Goal: Transaction & Acquisition: Purchase product/service

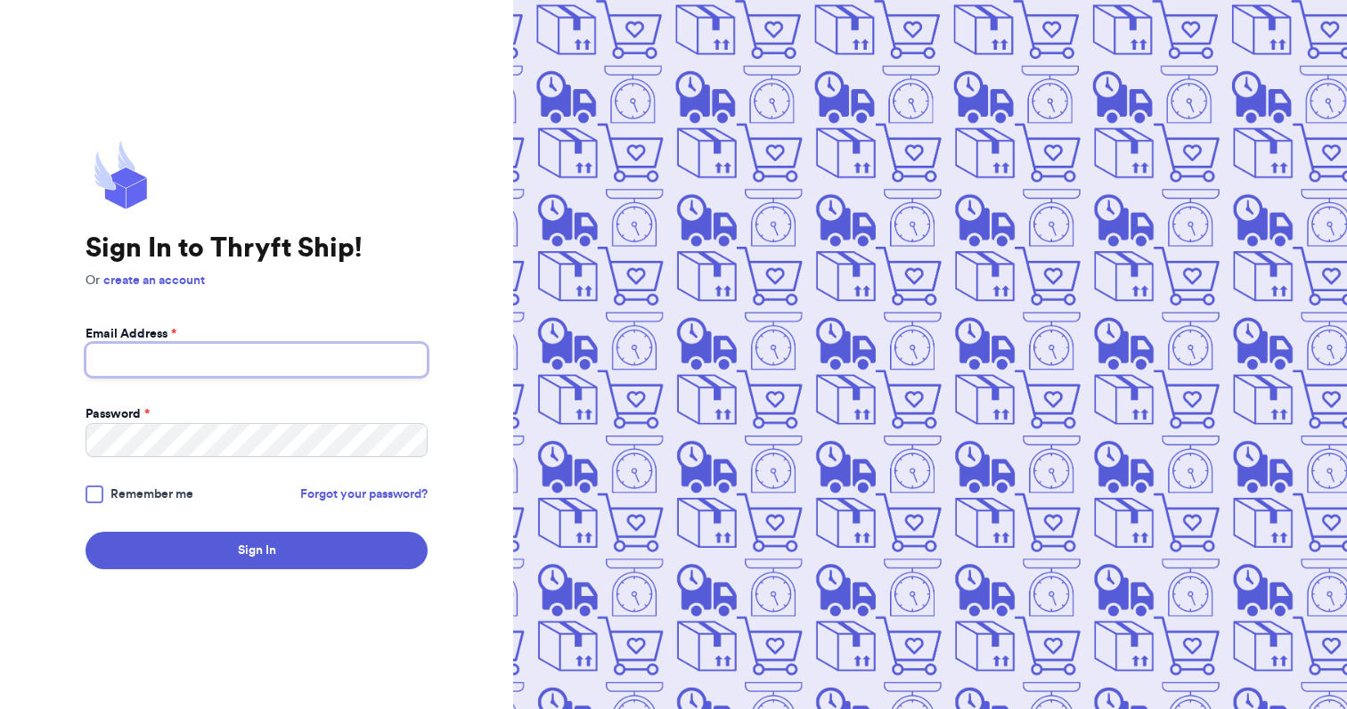
click at [354, 353] on input "Email Address *" at bounding box center [257, 360] width 342 height 34
type input "[EMAIL_ADDRESS][DOMAIN_NAME]"
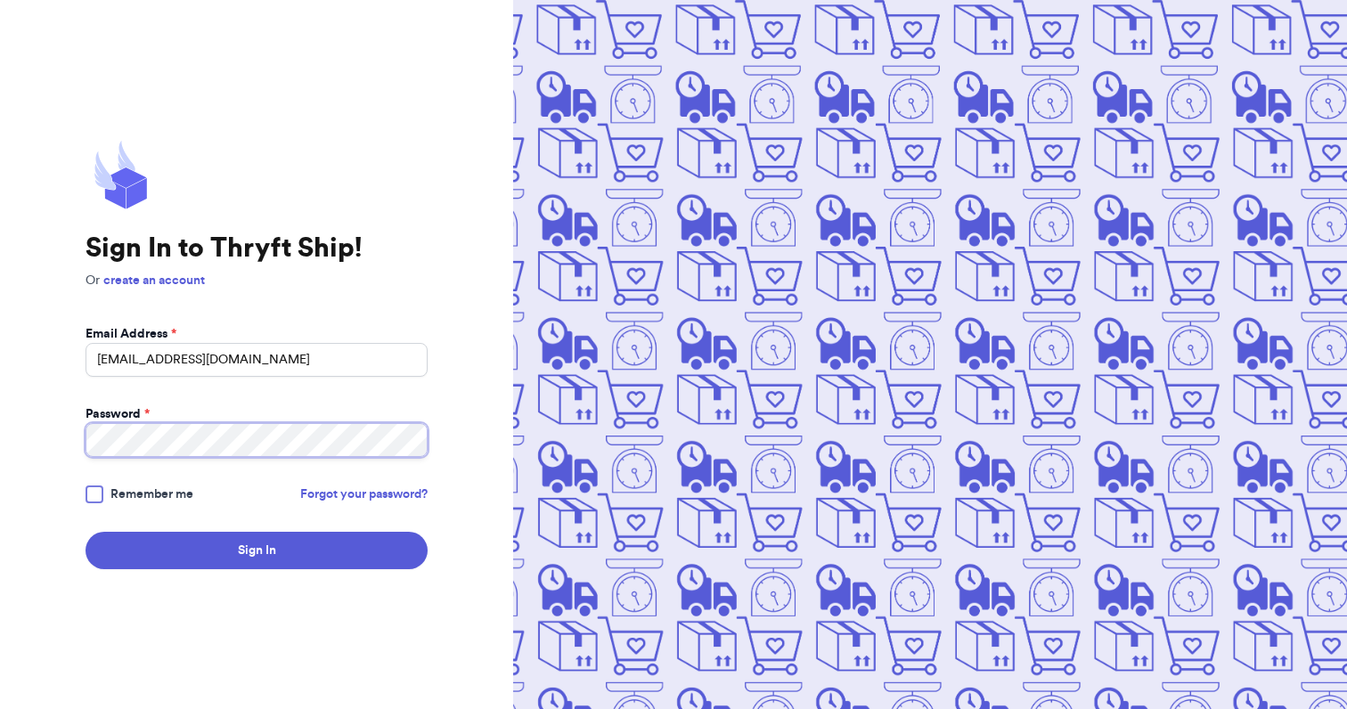
click at [86, 532] on button "Sign In" at bounding box center [257, 550] width 342 height 37
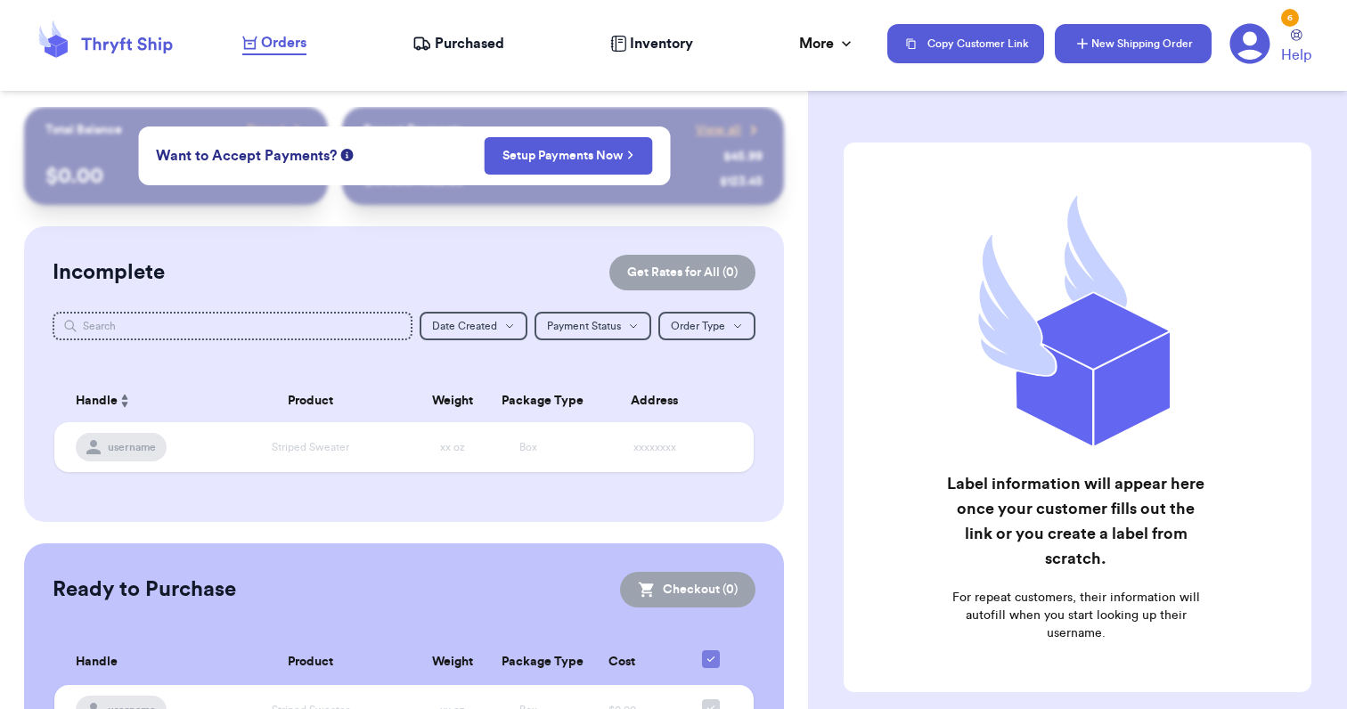
click at [1185, 57] on button "New Shipping Order" at bounding box center [1133, 43] width 157 height 39
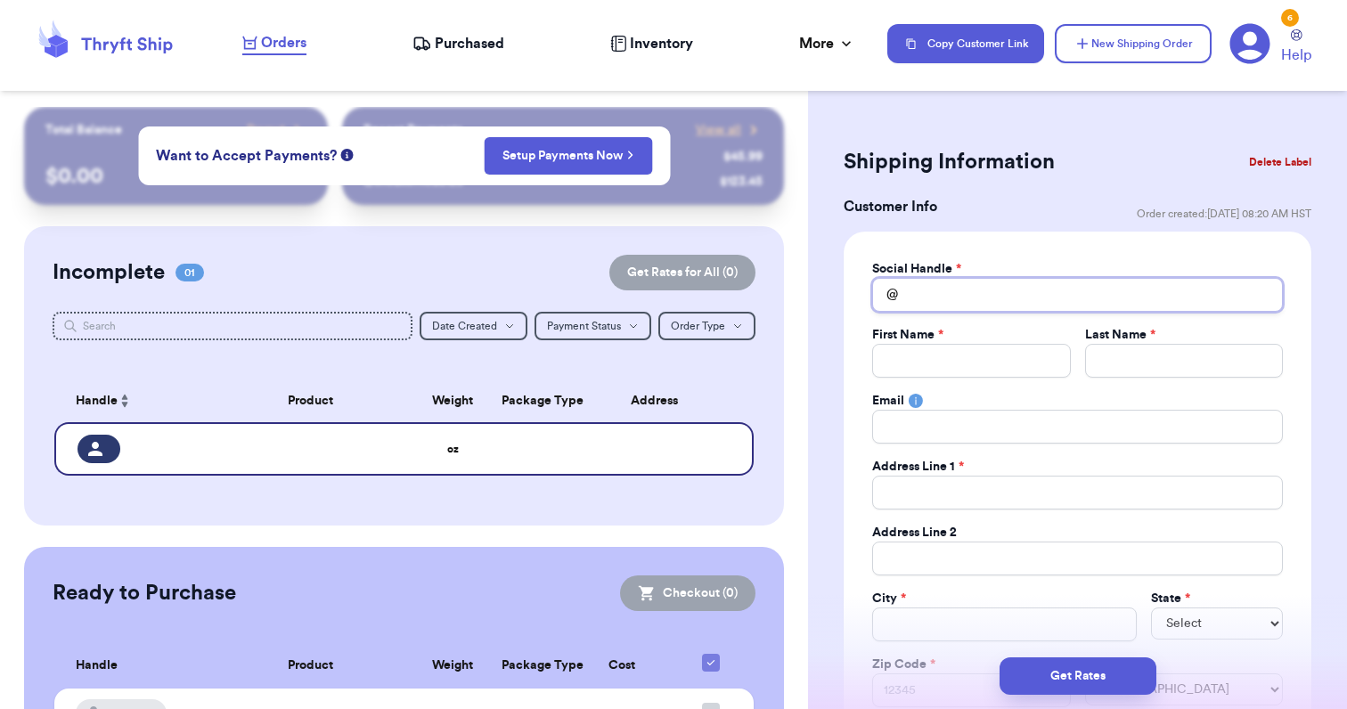
click at [1050, 307] on input "Total Amount Paid" at bounding box center [1077, 295] width 411 height 34
type input "r"
type input "ro"
type input "roc"
type input "roch"
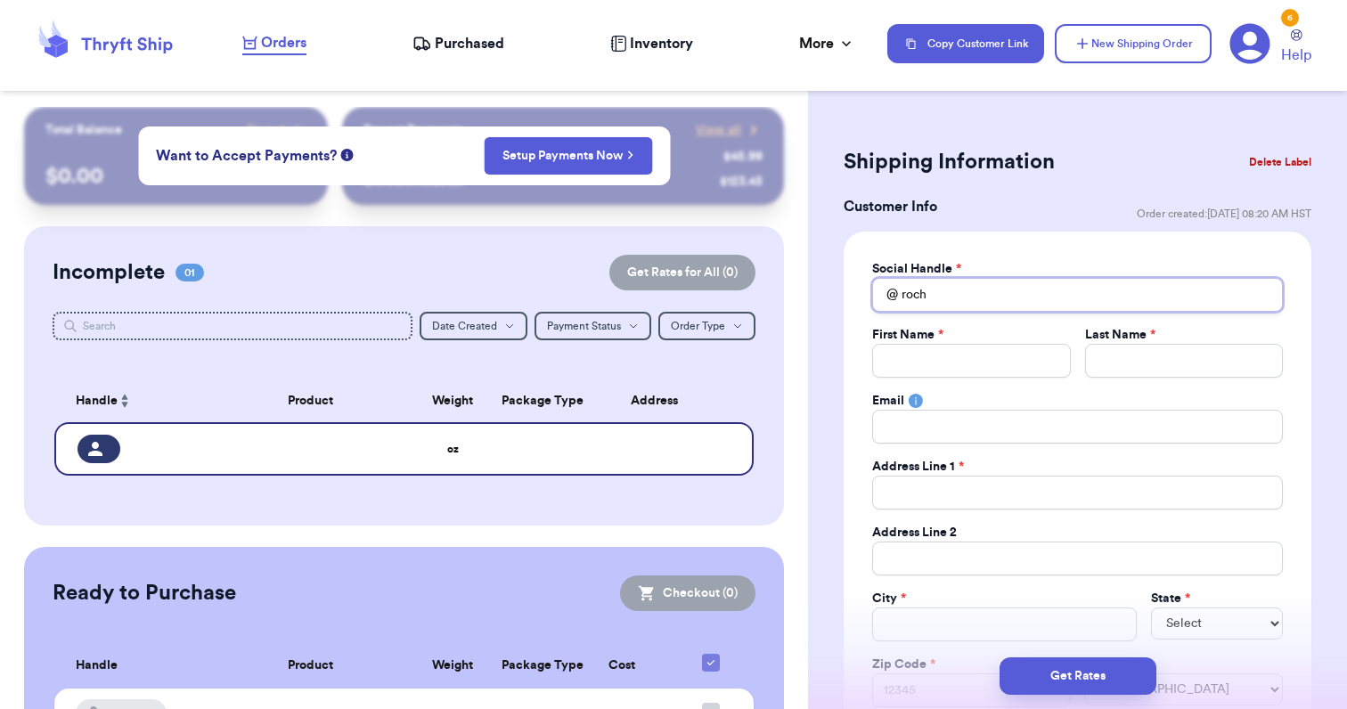
type input "roche"
type input "[PERSON_NAME]"
type input "rochelleh"
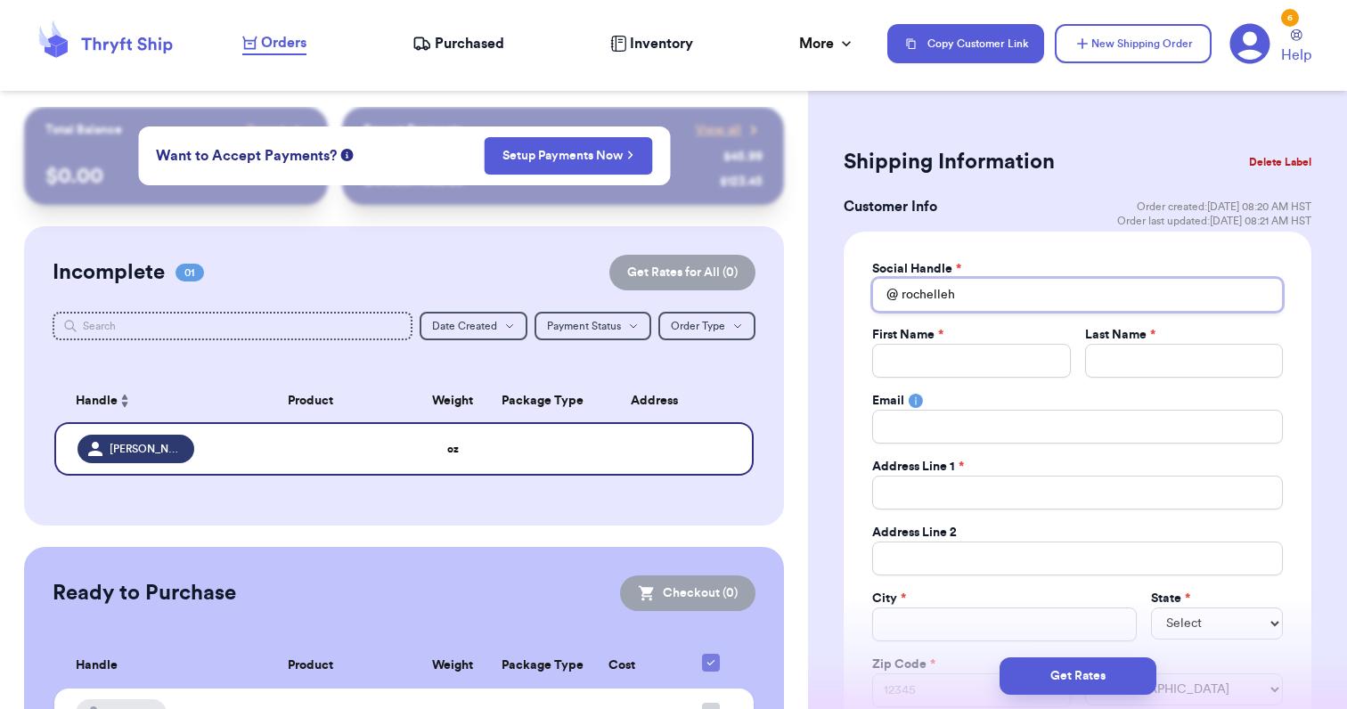
type input "rochelleha"
type input "rochellehas"
type input "[PERSON_NAME]"
type input "rochellehashi"
type input "rochellehashim"
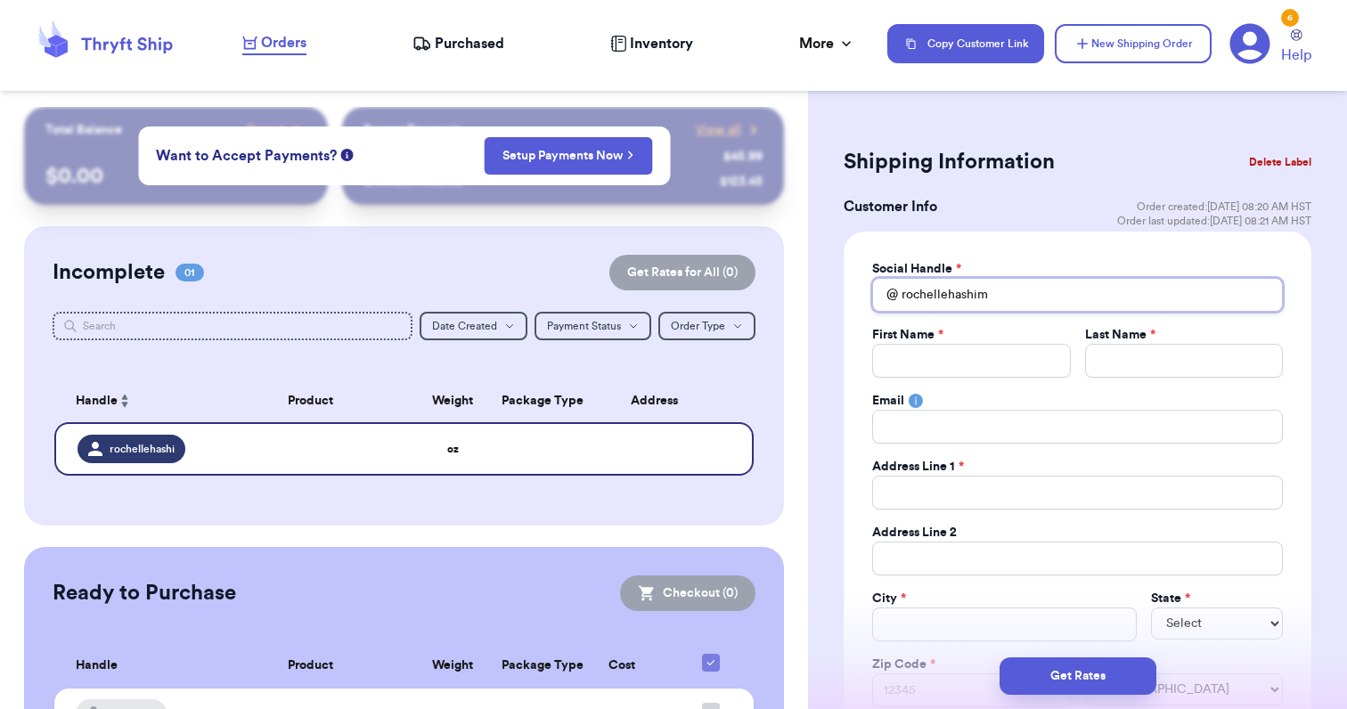
type input "rochellehashimo"
type input "rochellehashimot"
type input "rochellehashimoto"
click at [1032, 371] on input "Total Amount Paid" at bounding box center [971, 361] width 198 height 34
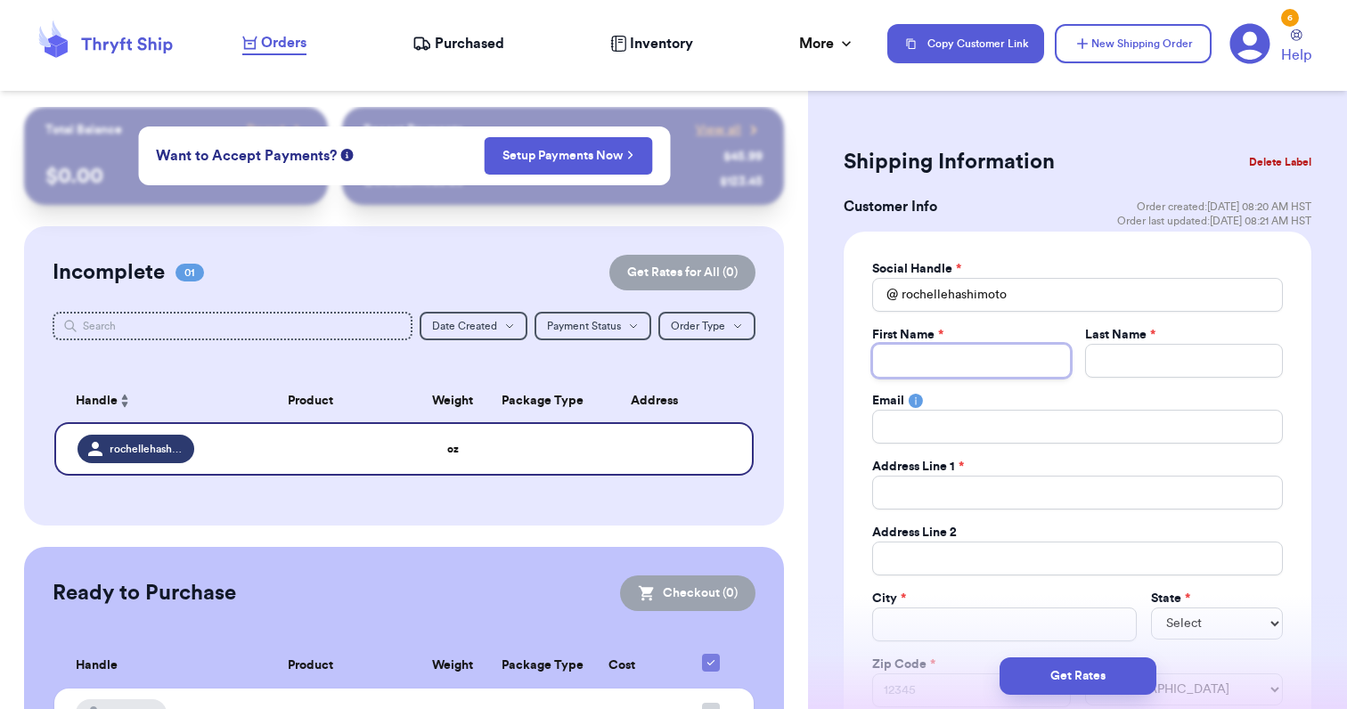
type input "R"
type input "Ro"
type input "Roc"
type input "Roch"
type input "Roche"
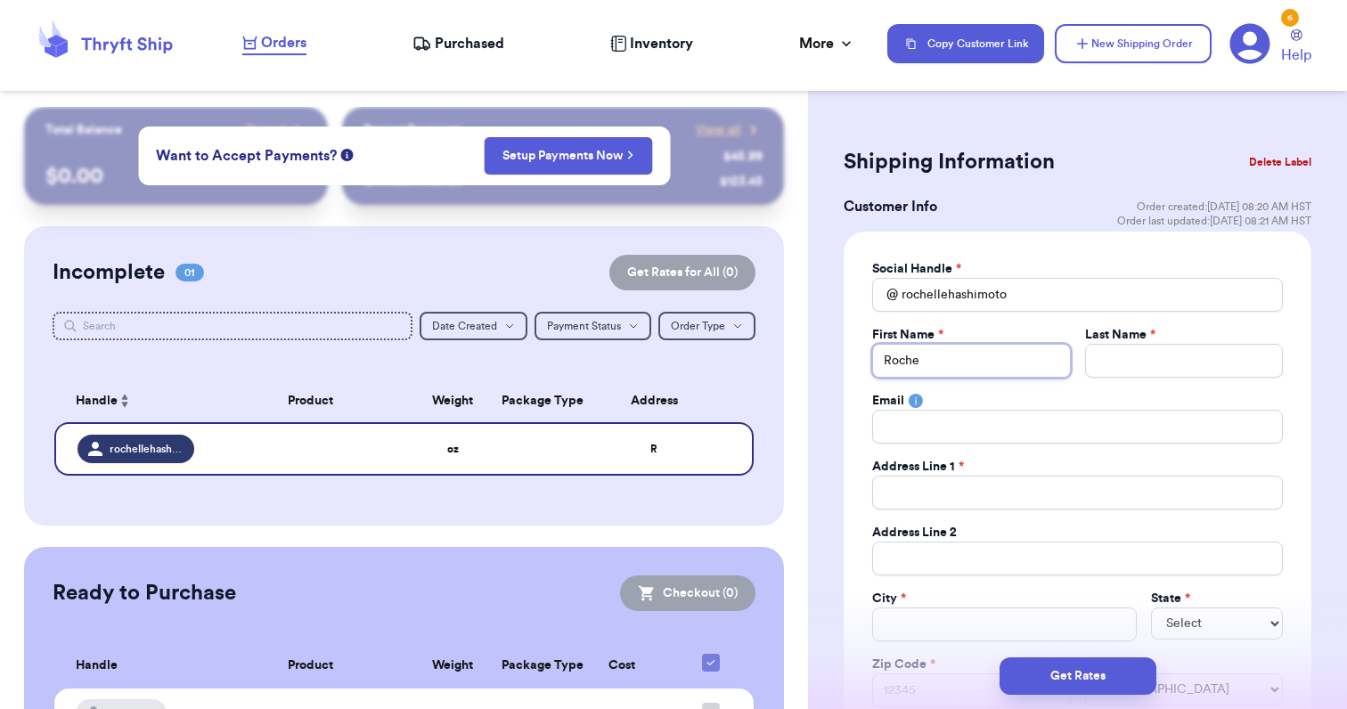
type input "[PERSON_NAME]"
type input "H"
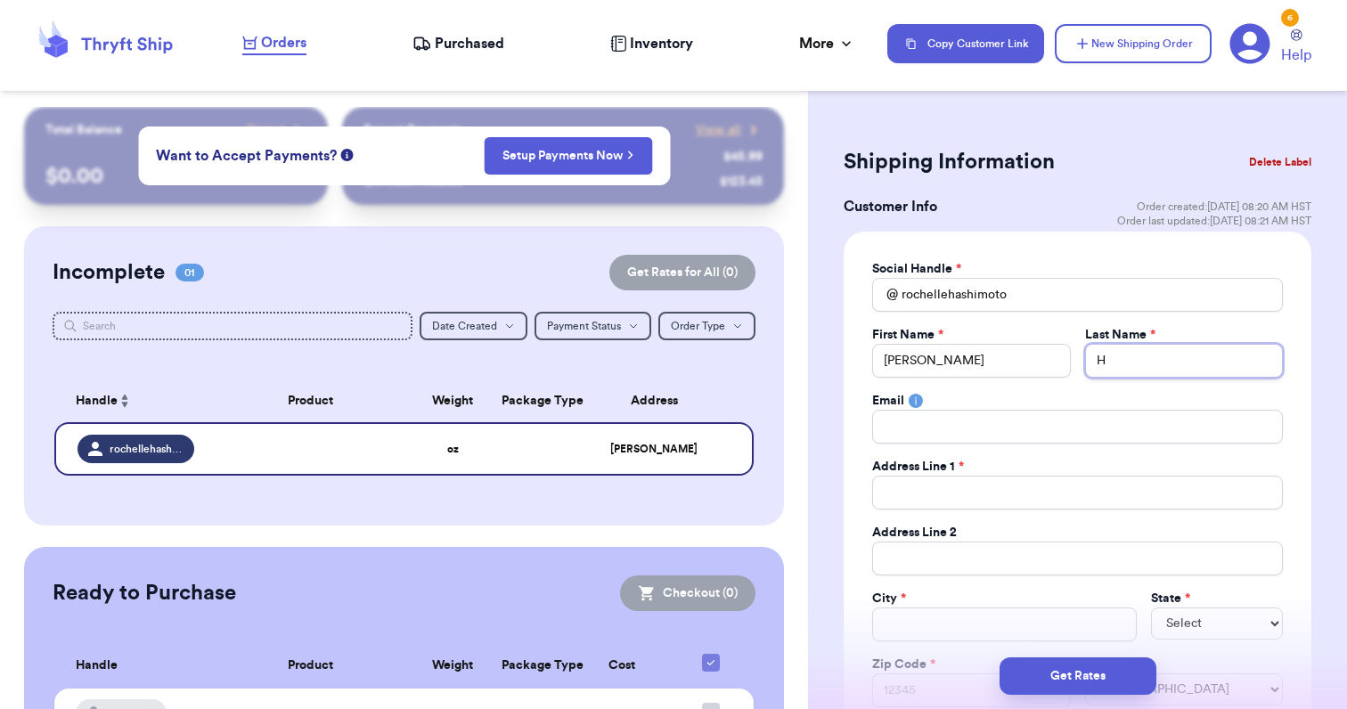
type input "Ha"
type input "Has"
type input "Hash"
type input "Hashi"
type input "Hashim"
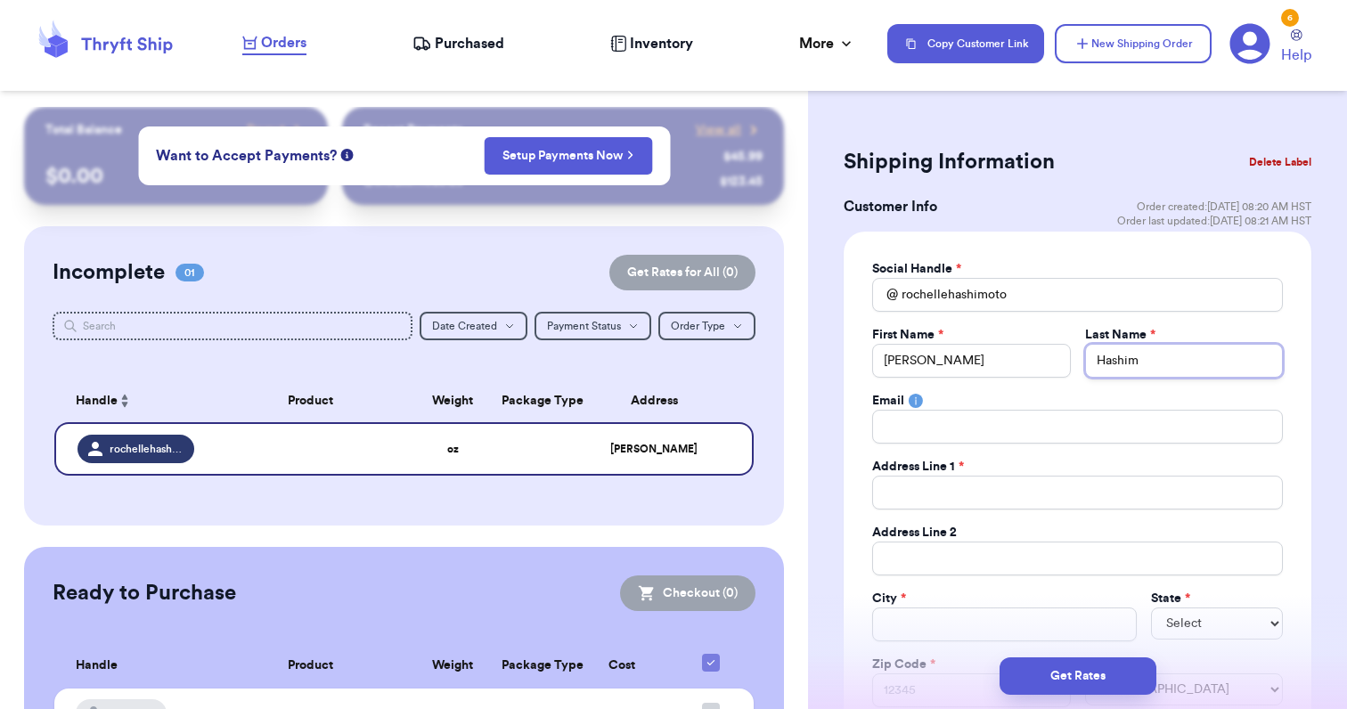
type input "Hashimo"
type input "Hashimot"
type input "Hashimoto"
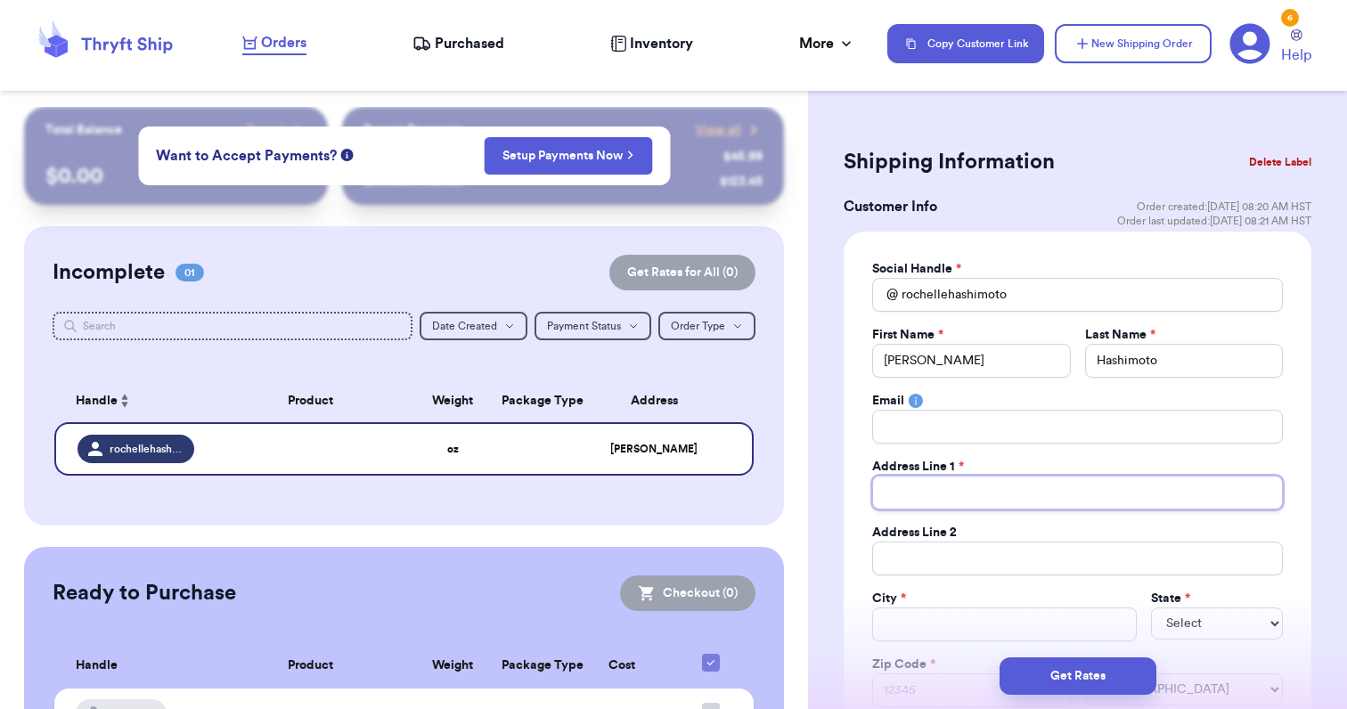
click at [984, 500] on input "Total Amount Paid" at bounding box center [1077, 493] width 411 height 34
type input "9"
type input "91"
type input "91-"
type input "91-1"
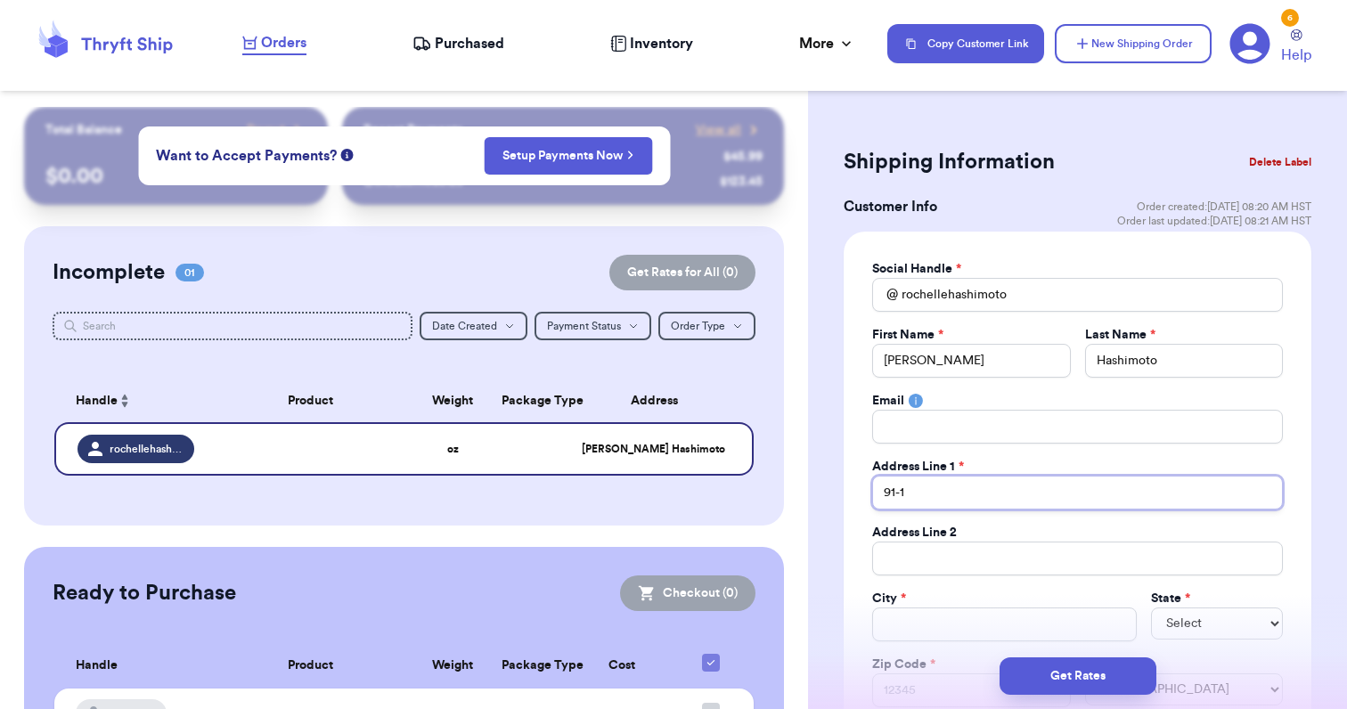
type input "91-10"
type input "91-107"
type input "91-1072"
type input "91-1072 K"
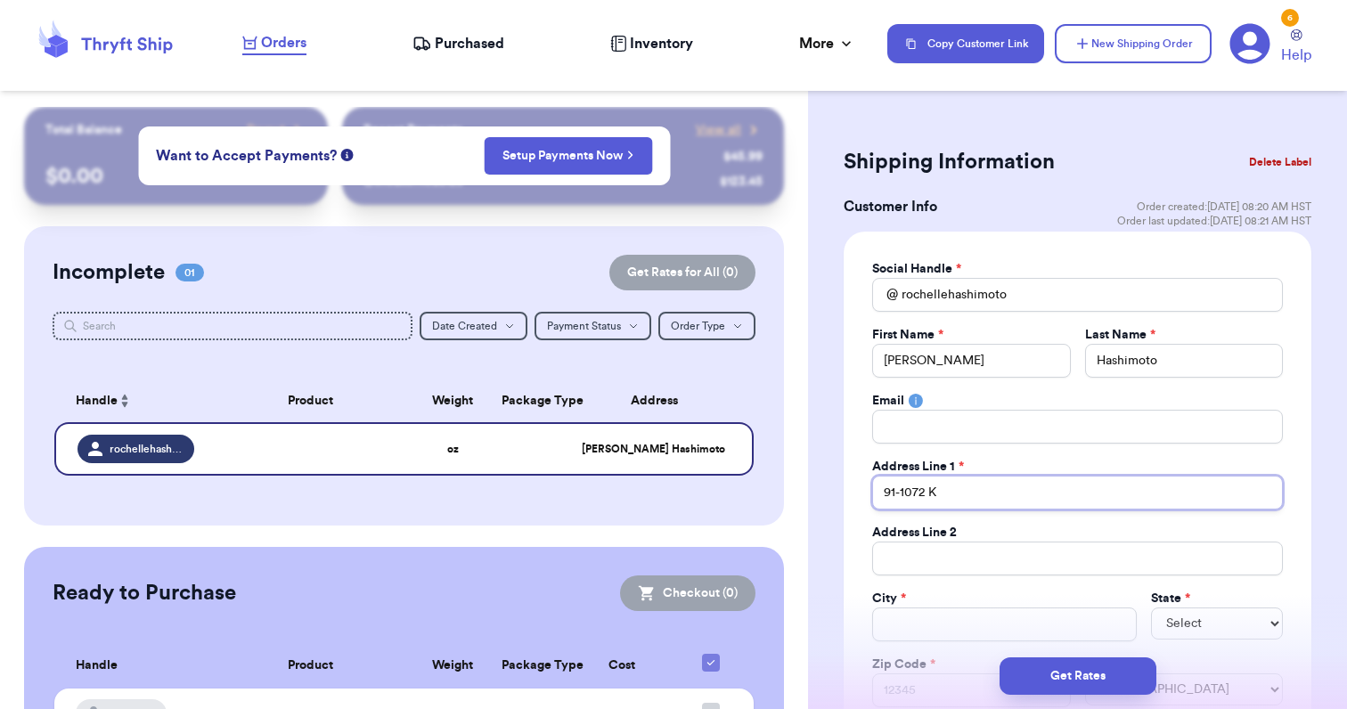
type input "91-1072 Ku"
type input "91-1072 Kuh"
type input "91-1072 Kuhi"
type input "91-1072 Kuhin"
type input "91-1072 Kuhina"
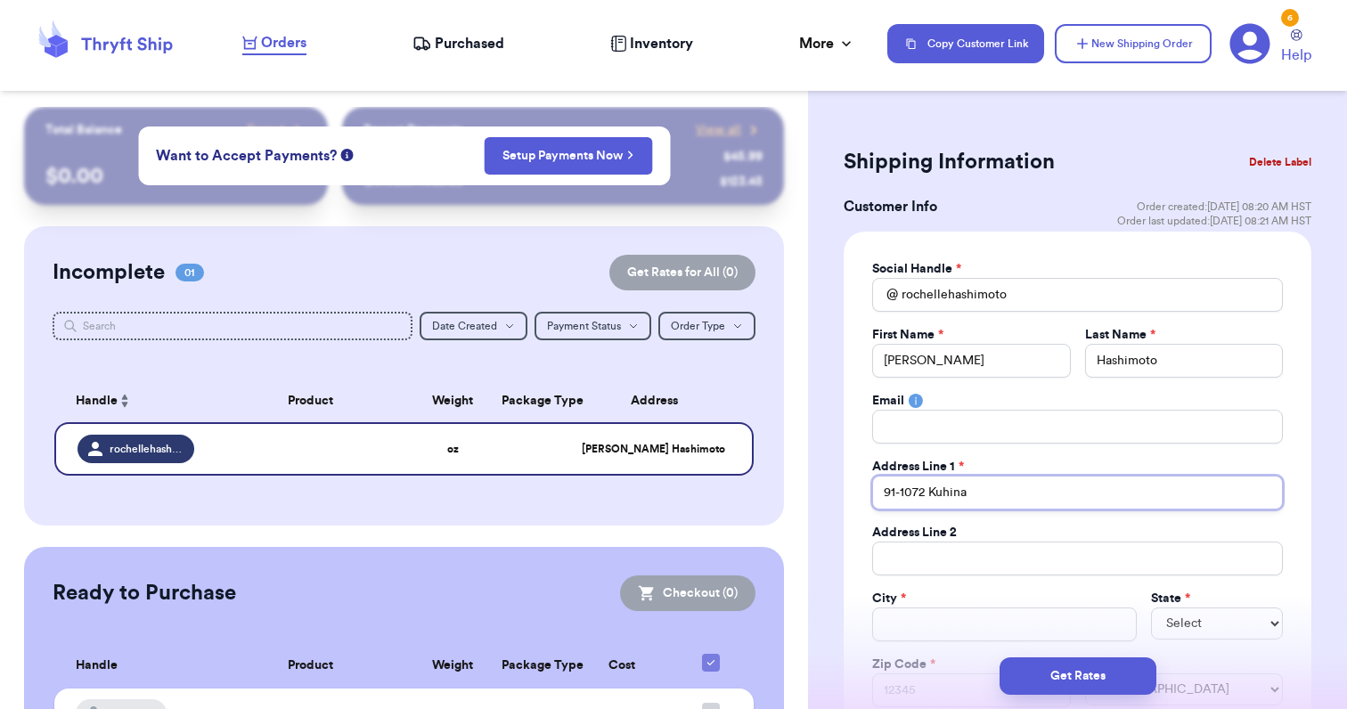
type input "91-1072 Kuhina"
type input "91-1072 [PERSON_NAME]"
type input "[STREET_ADDRESS]"
click at [921, 621] on input "Total Amount Paid" at bounding box center [1004, 625] width 265 height 34
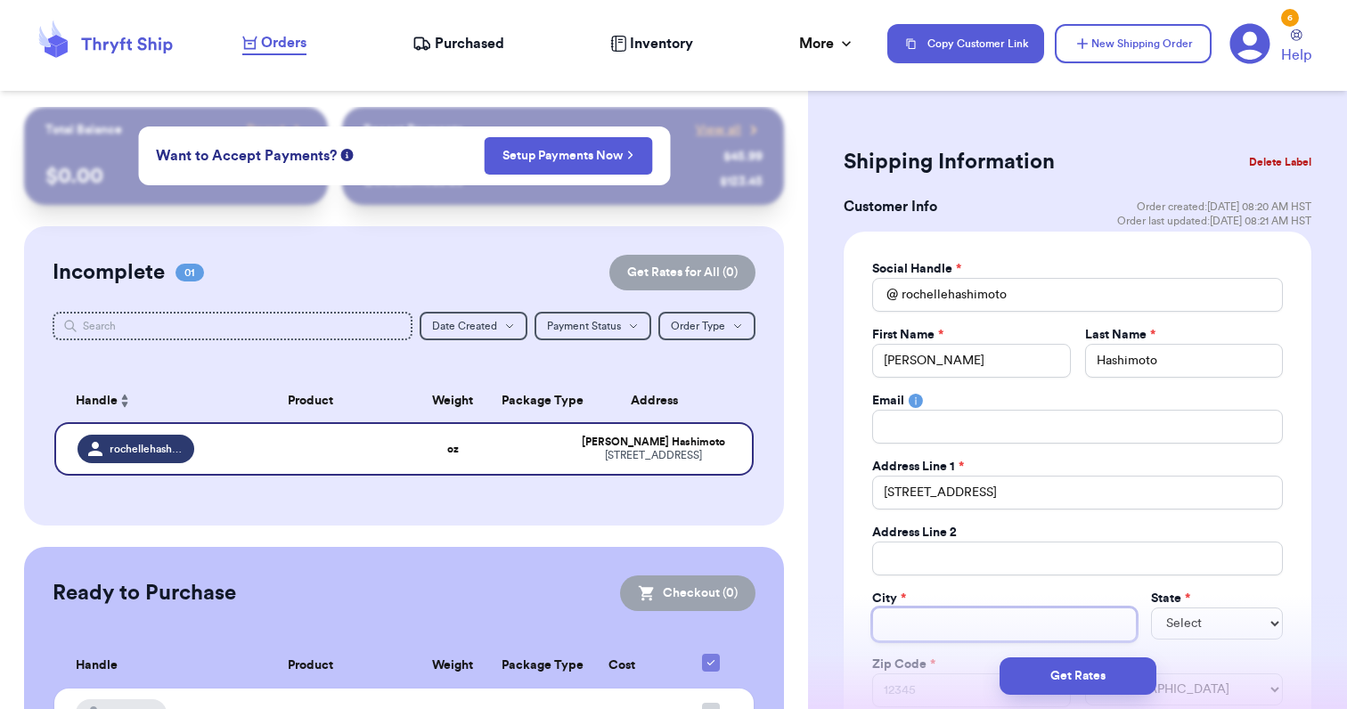
type input "E"
type input "Ew"
type input "[PERSON_NAME]"
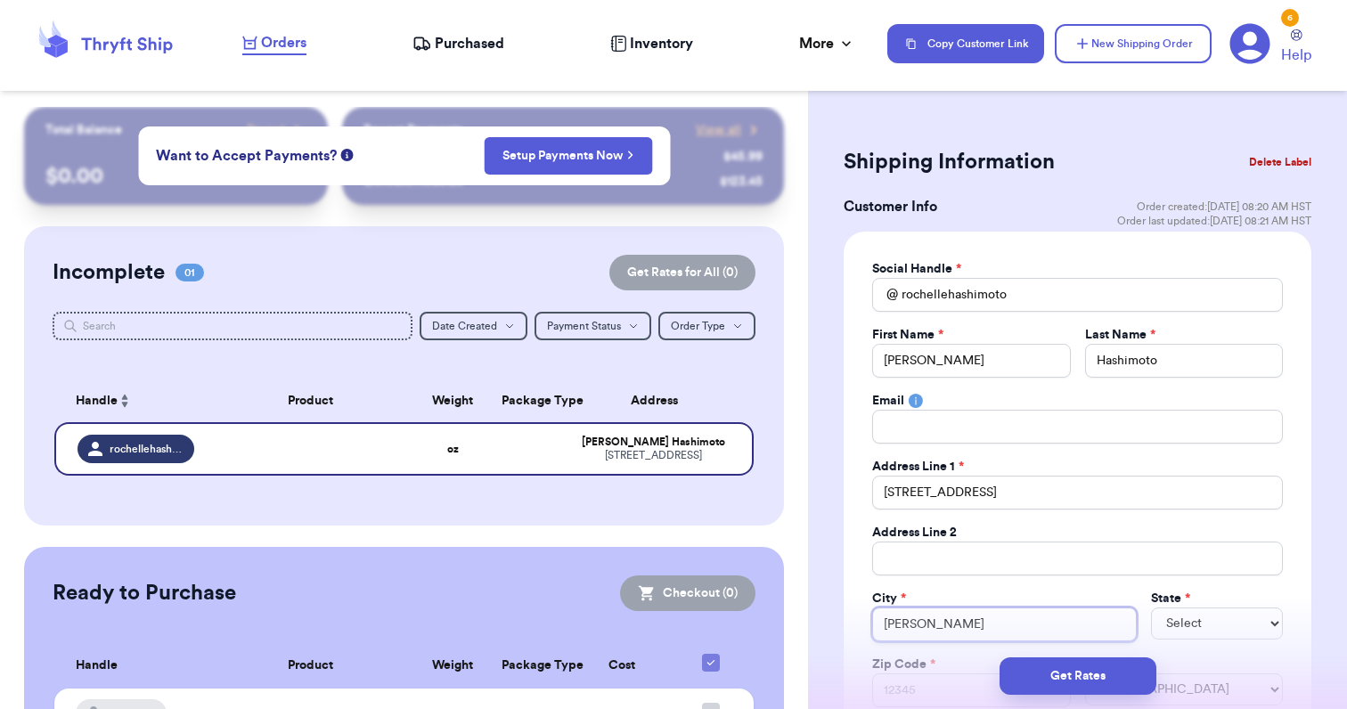
type input "[PERSON_NAME]"
type input "Ewa Beach"
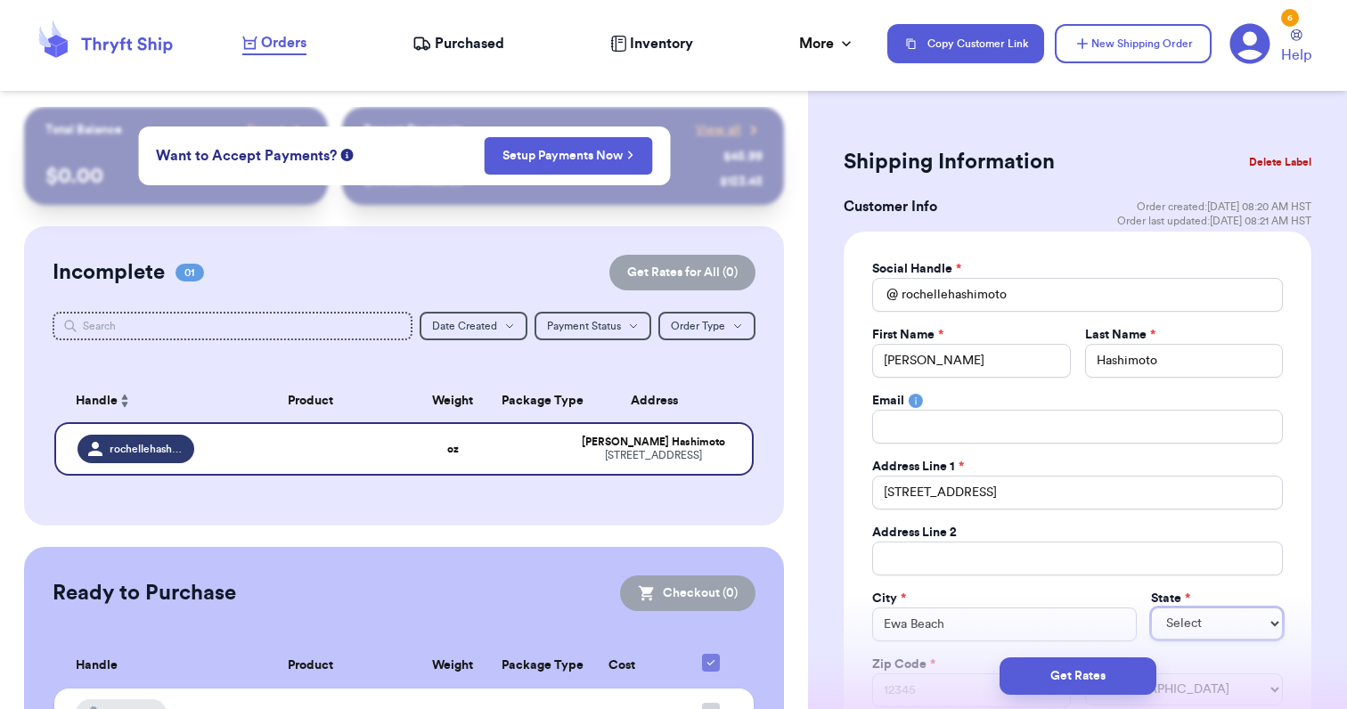
select select "HI"
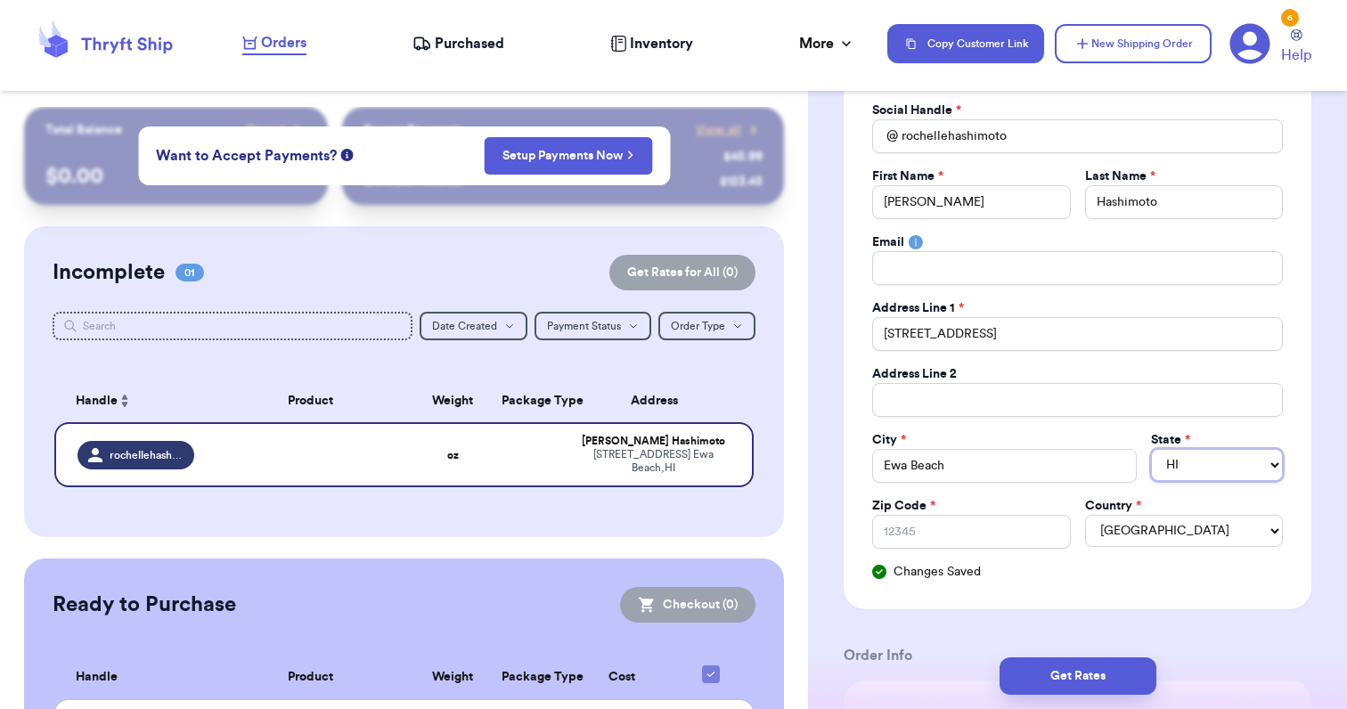
scroll to position [164, 0]
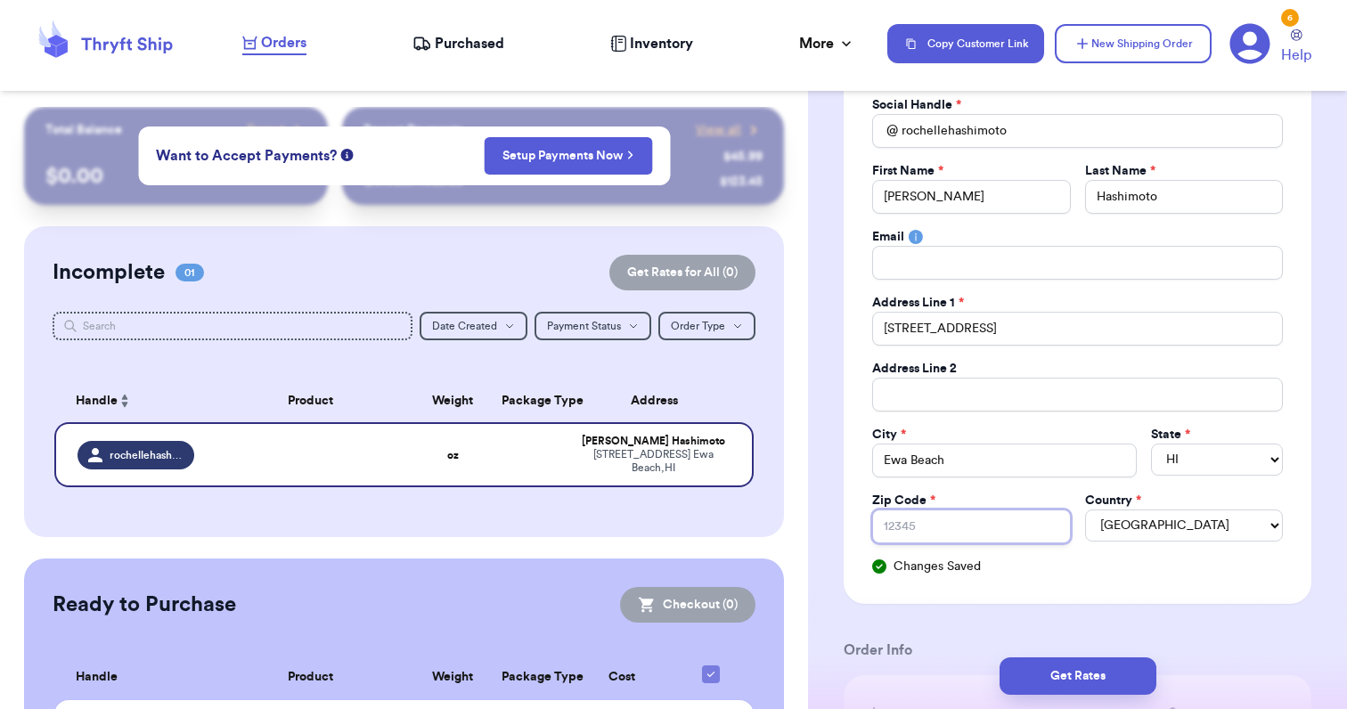
click at [912, 528] on input "Zip Code *" at bounding box center [971, 527] width 198 height 34
type input "9"
type input "96"
type input "967"
type input "9670"
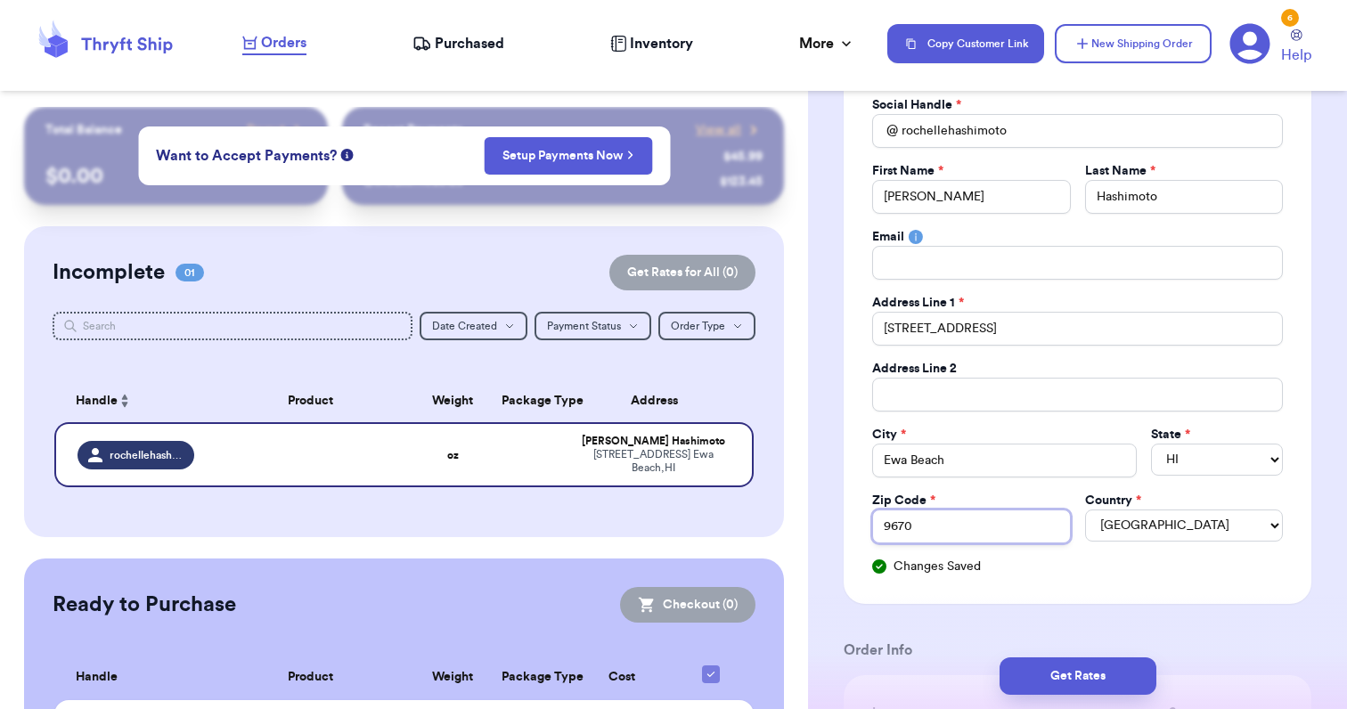
type input "96706"
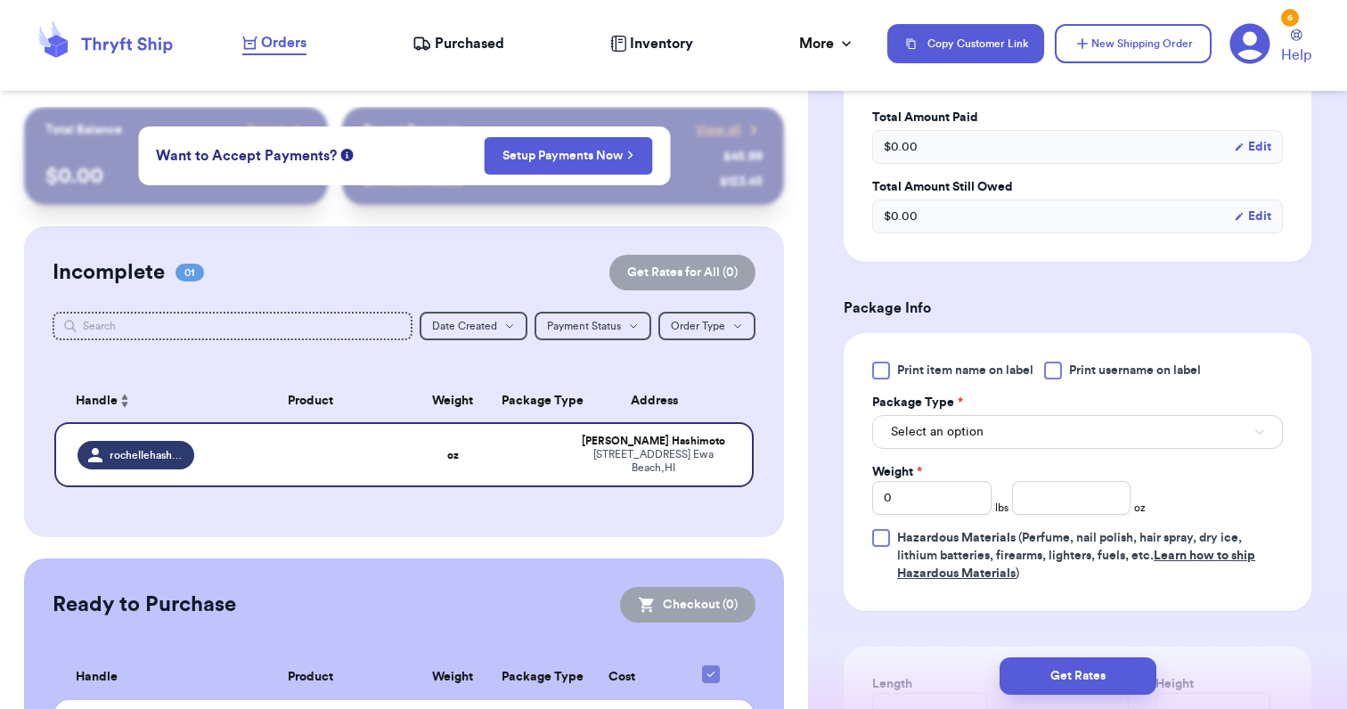
scroll to position [884, 0]
type input "96706"
click at [1026, 438] on button "Select an option" at bounding box center [1077, 430] width 411 height 34
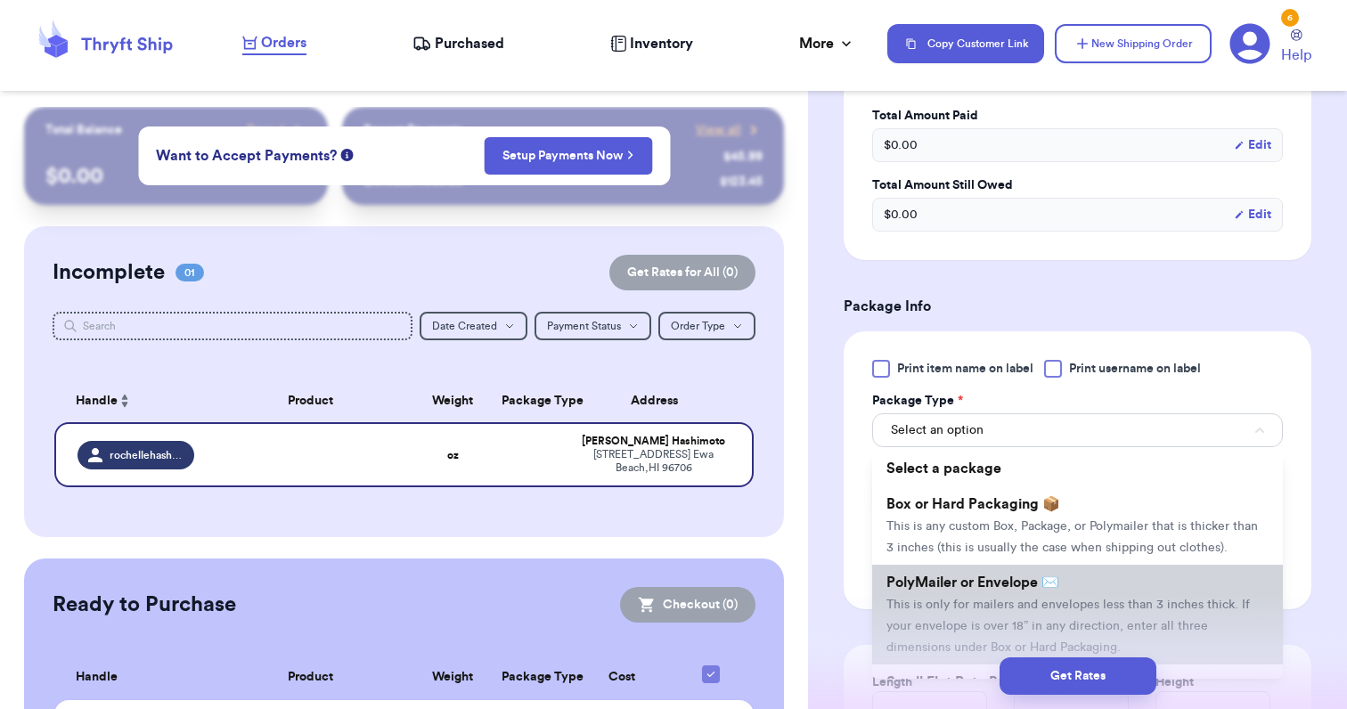
click at [986, 597] on li "PolyMailer or Envelope ✉️ This is only for mailers and envelopes less than 3 in…" at bounding box center [1077, 615] width 411 height 100
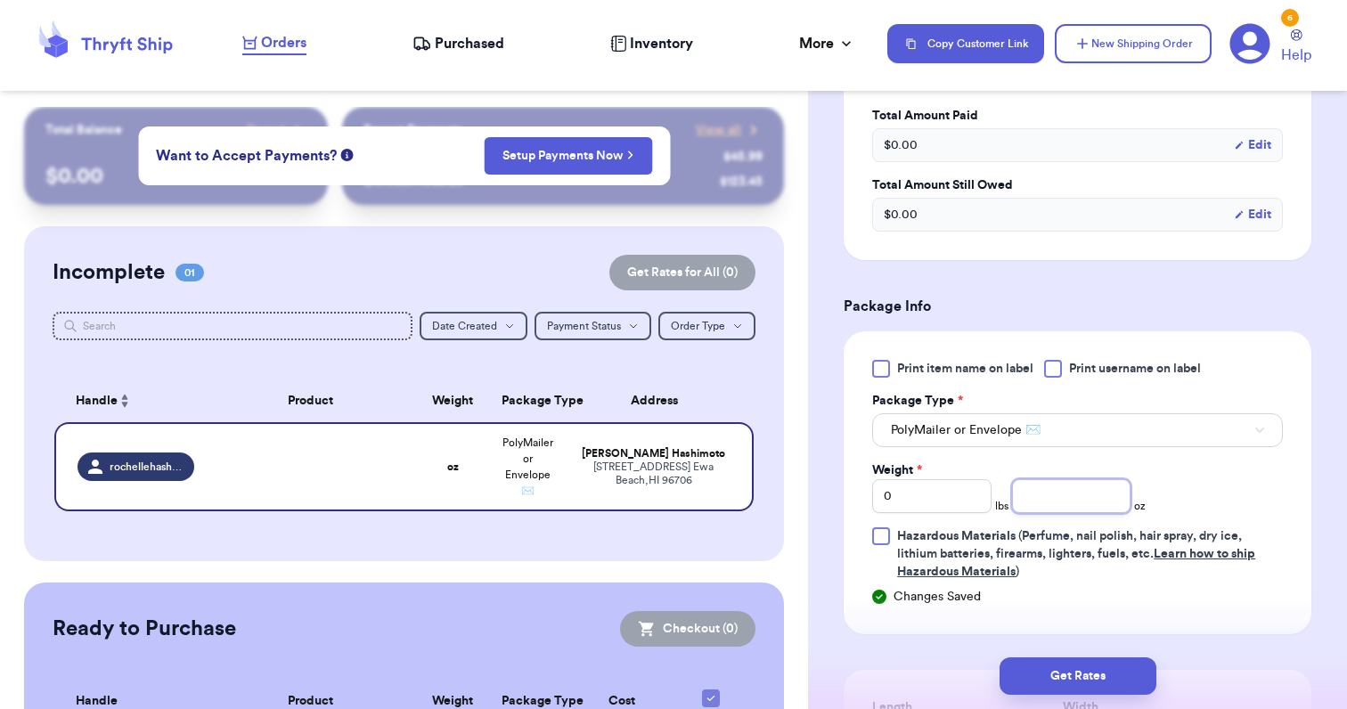
click at [1078, 501] on input "number" at bounding box center [1071, 496] width 119 height 34
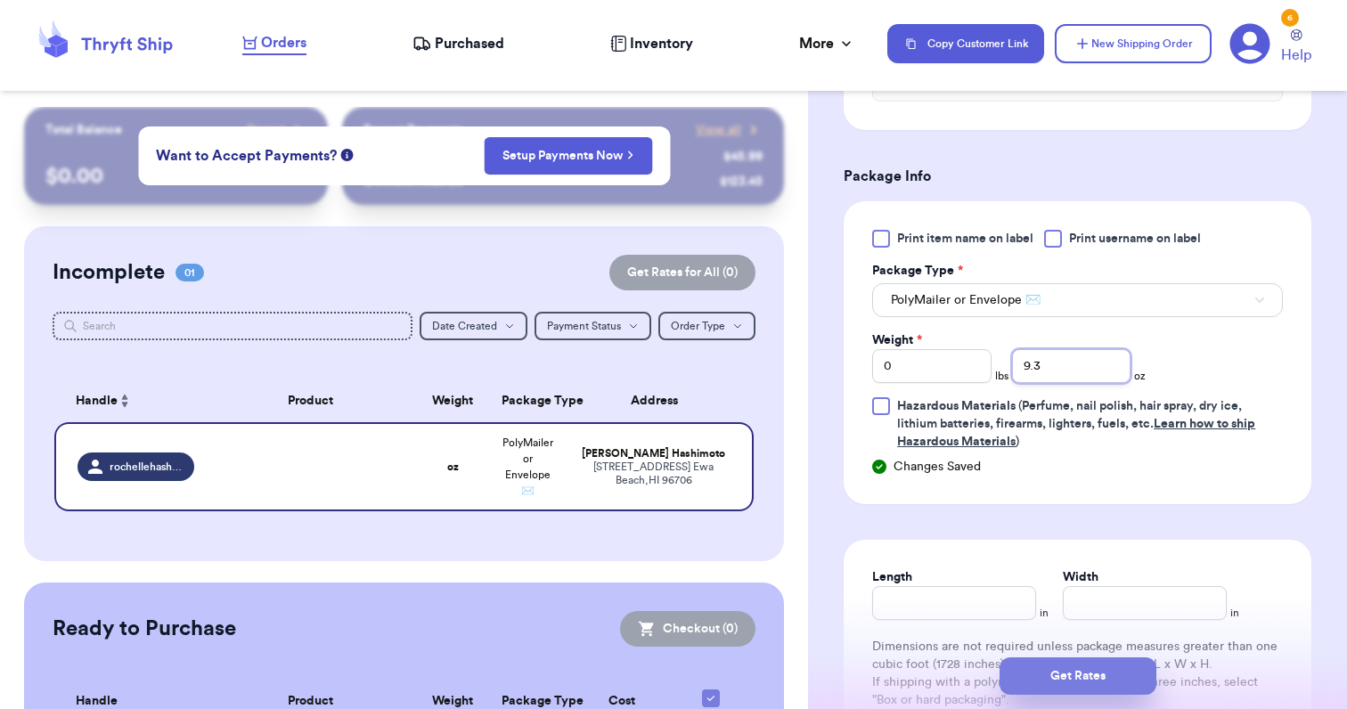
type input "9.3"
click at [1084, 682] on button "Get Rates" at bounding box center [1078, 676] width 157 height 37
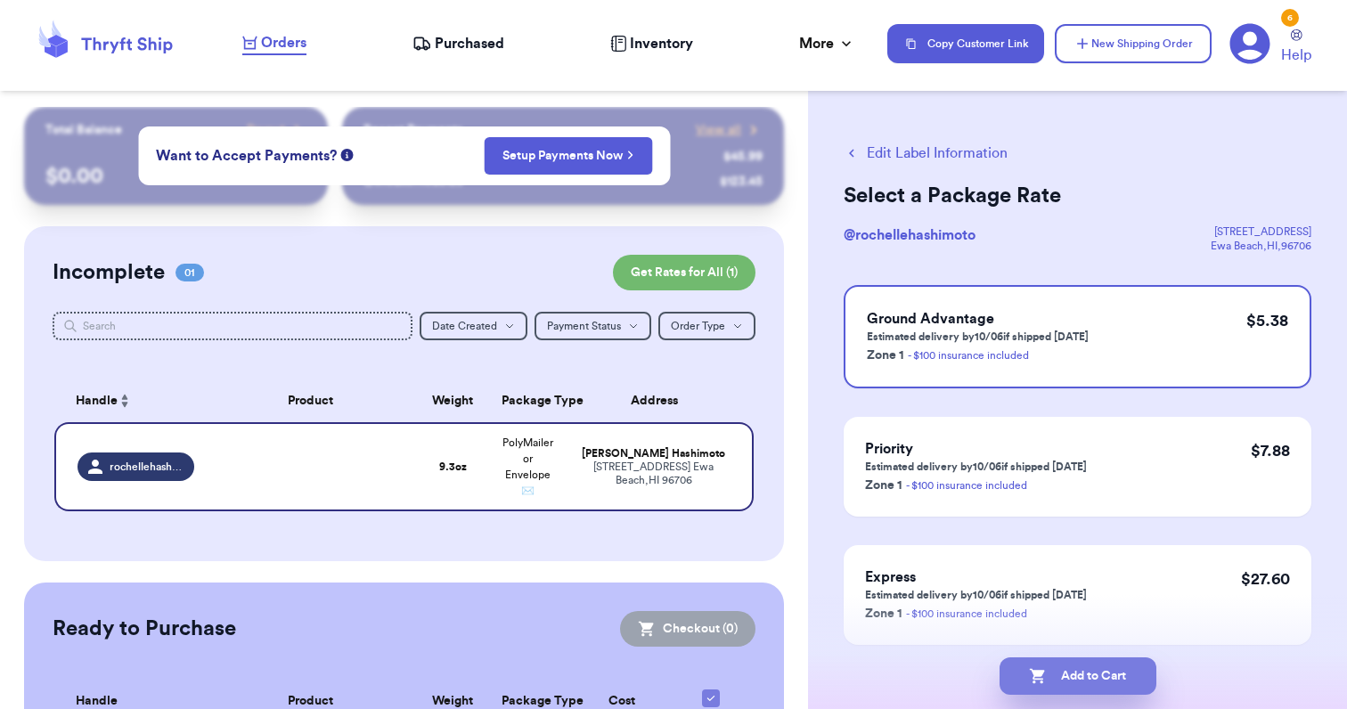
click at [1086, 681] on button "Add to Cart" at bounding box center [1078, 676] width 157 height 37
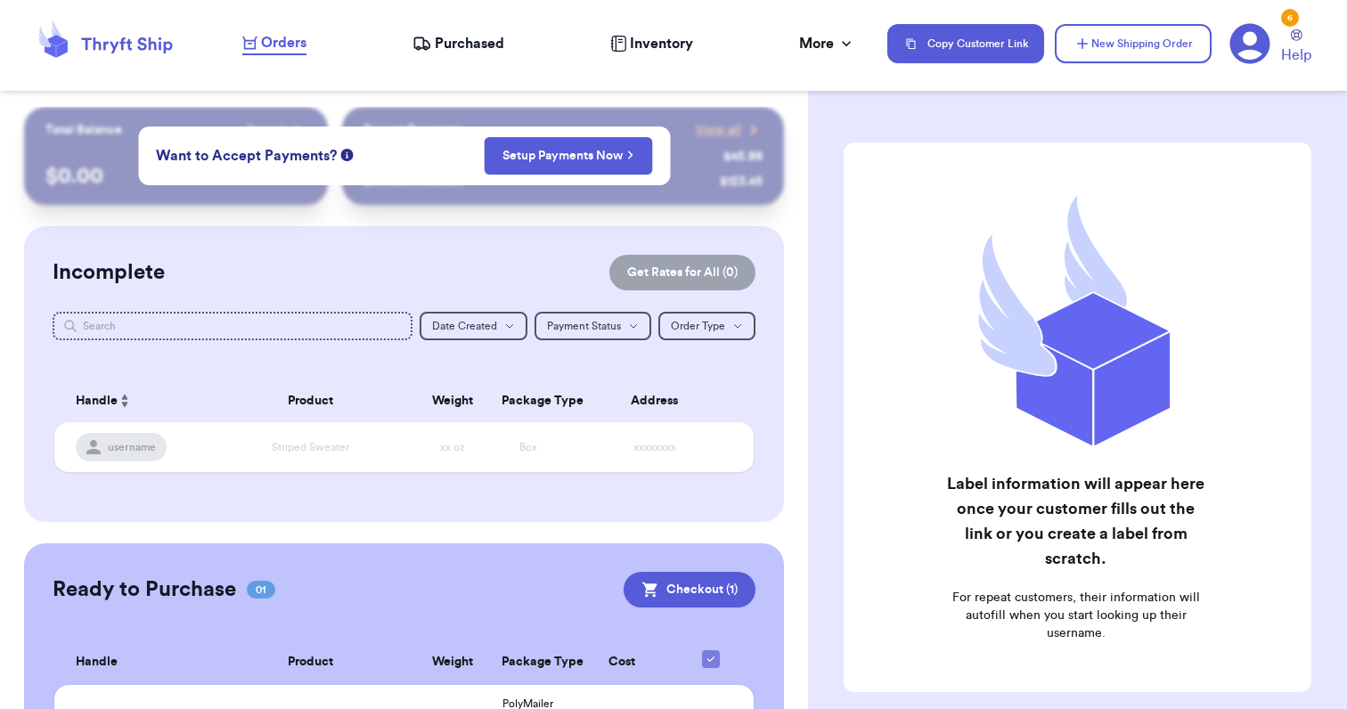
scroll to position [131, 0]
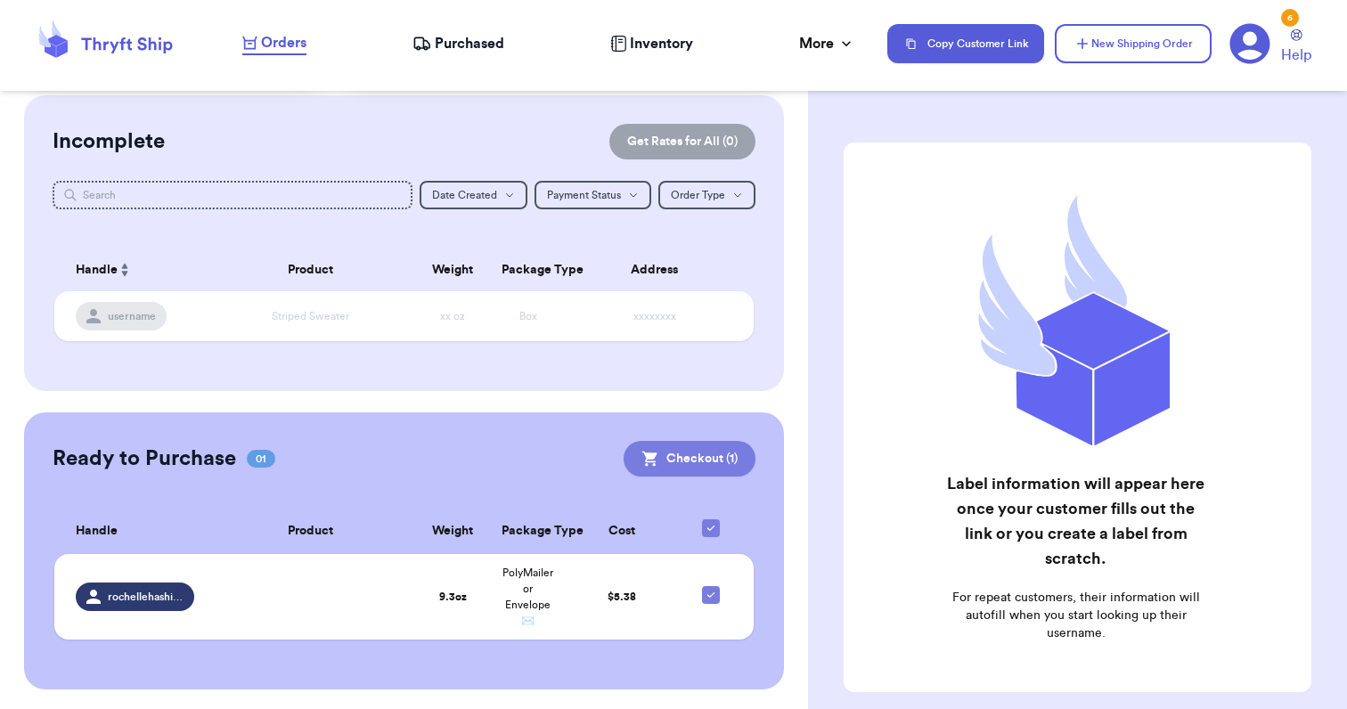
click at [716, 469] on button "Checkout ( 1 )" at bounding box center [690, 459] width 132 height 36
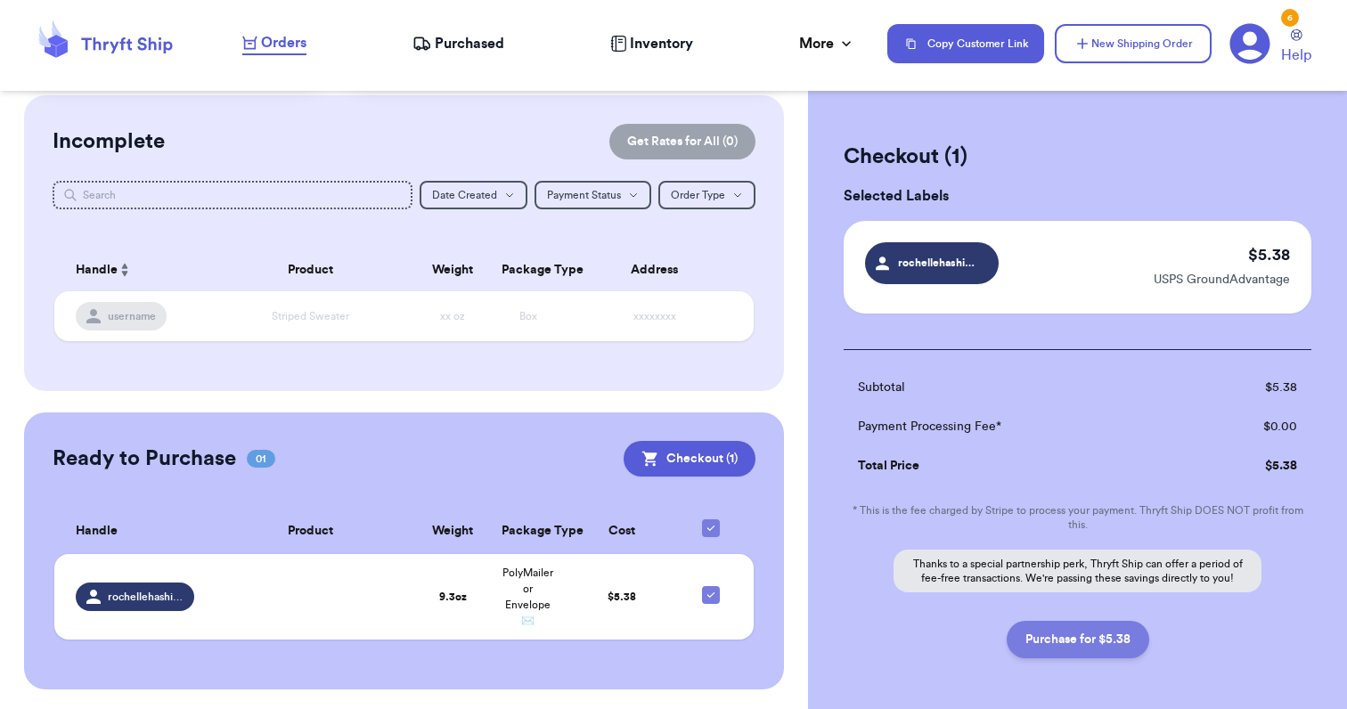
click at [1062, 642] on button "Purchase for $5.38" at bounding box center [1078, 639] width 143 height 37
checkbox input "false"
checkbox input "true"
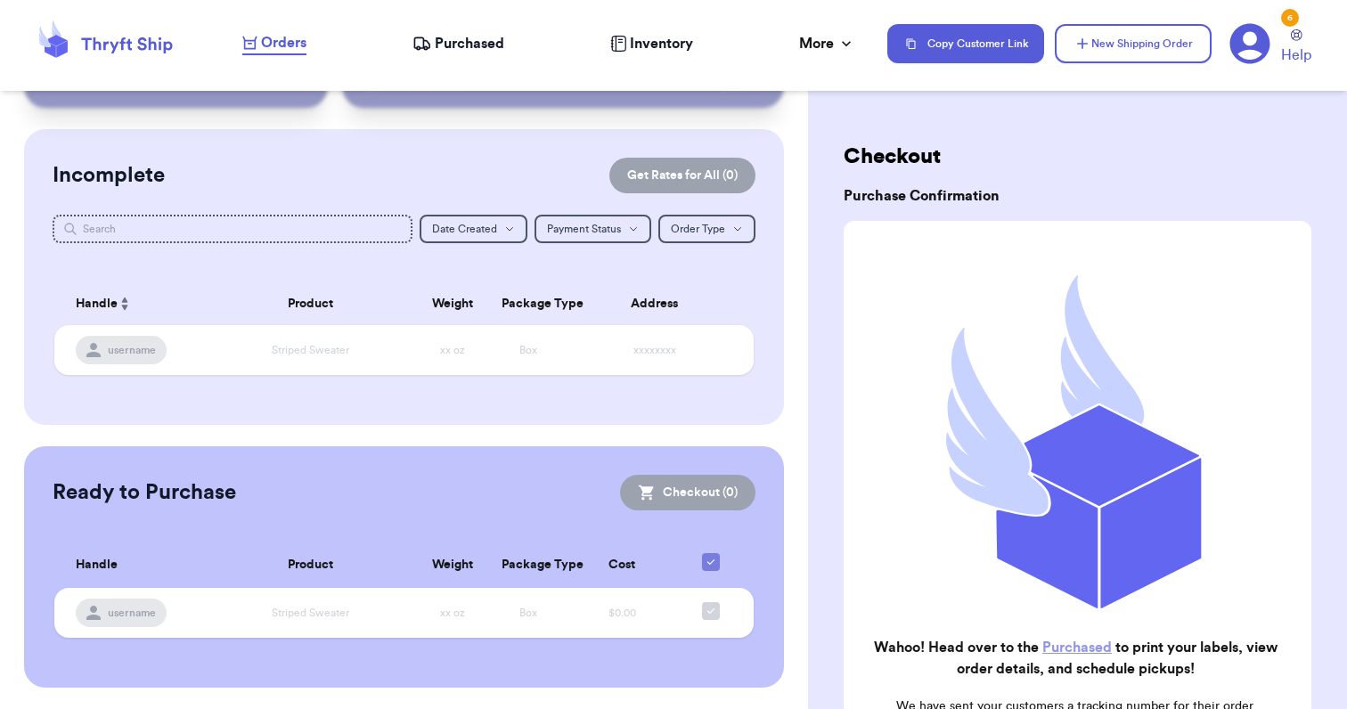
scroll to position [95, 0]
click at [449, 44] on span "Purchased" at bounding box center [470, 43] width 70 height 21
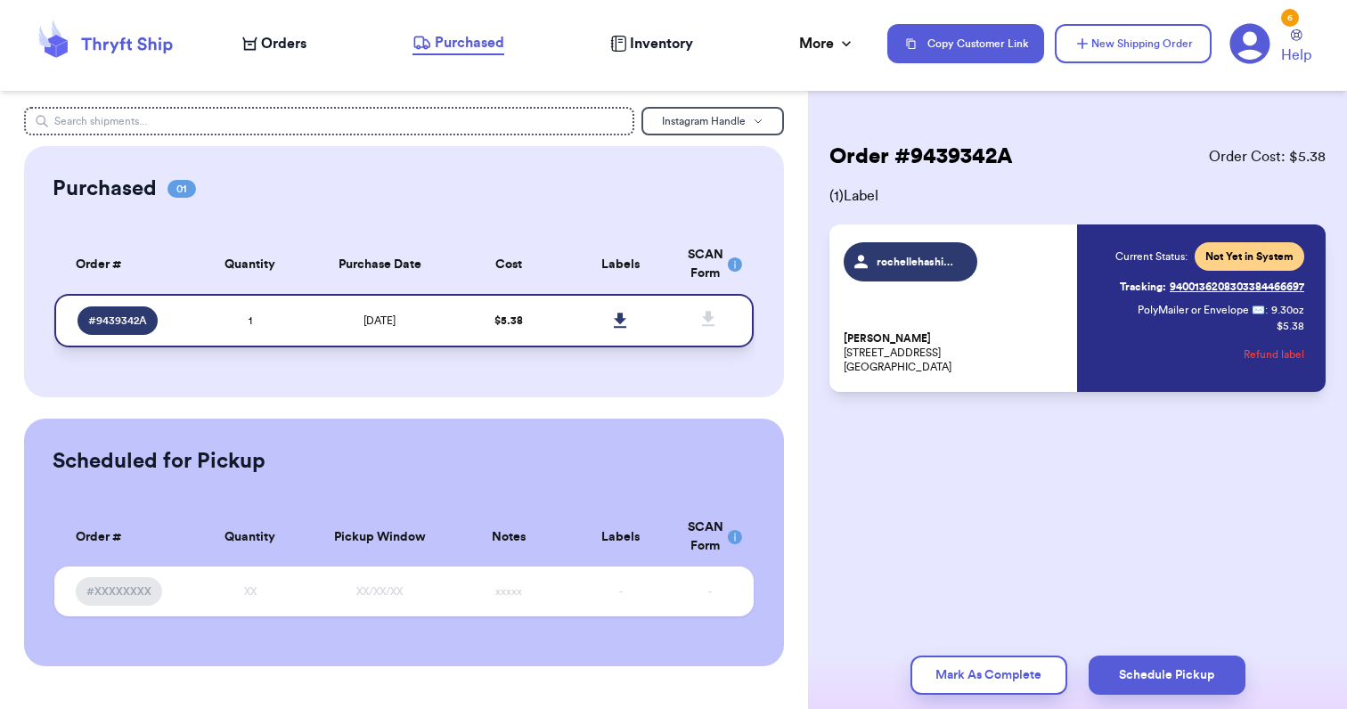
click at [617, 315] on icon at bounding box center [620, 321] width 13 height 16
click at [1244, 45] on icon at bounding box center [1251, 44] width 40 height 40
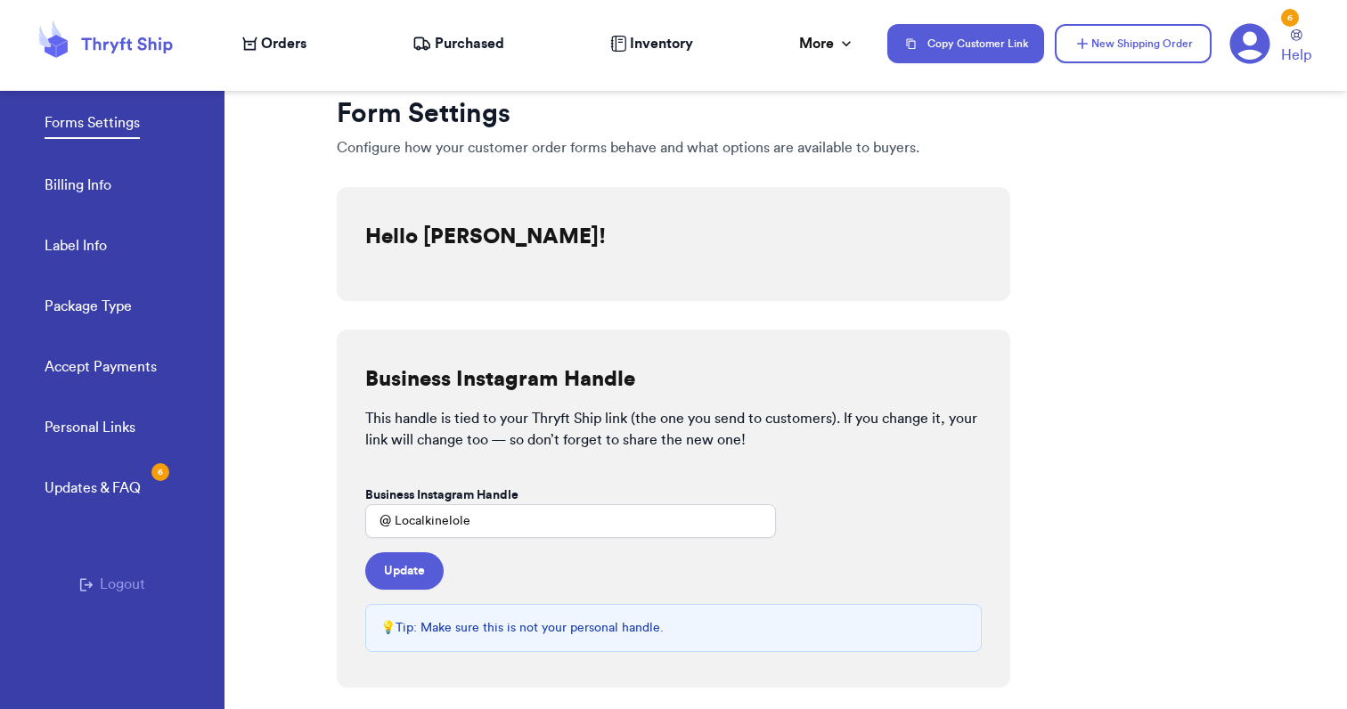
scroll to position [528, 0]
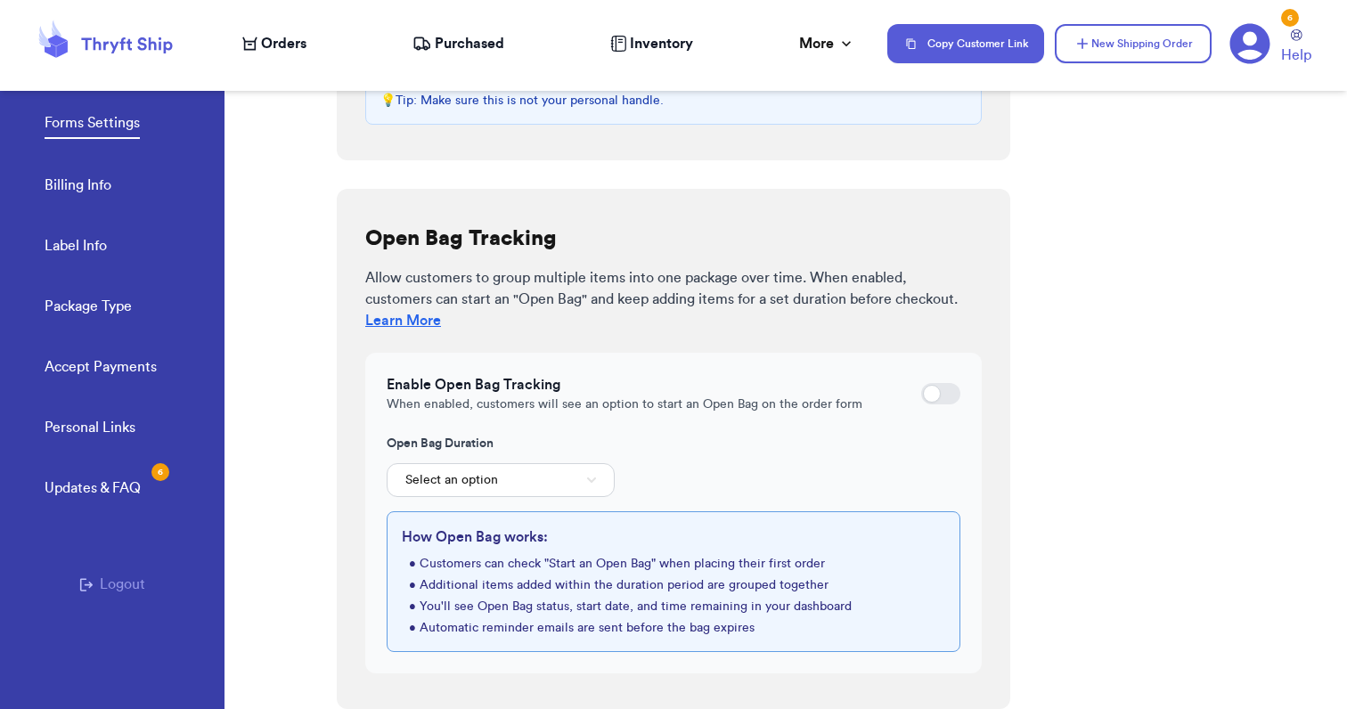
click at [100, 589] on button "Logout" at bounding box center [112, 584] width 66 height 21
